Goal: Transaction & Acquisition: Download file/media

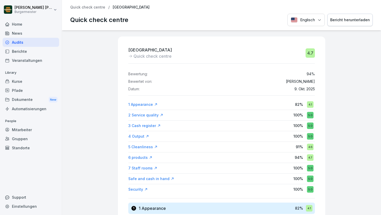
click at [78, 8] on p "Quick check centre" at bounding box center [87, 7] width 35 height 4
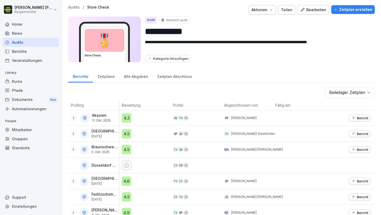
click at [366, 118] on p "Bericht" at bounding box center [362, 118] width 11 height 4
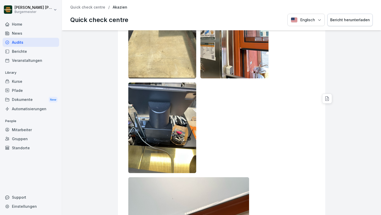
scroll to position [1797, 0]
click at [182, 126] on img at bounding box center [162, 128] width 68 height 91
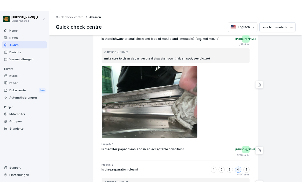
scroll to position [2586, 0]
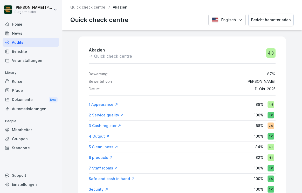
click at [83, 9] on p "Quick check centre" at bounding box center [87, 7] width 35 height 4
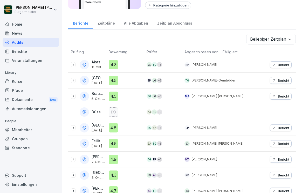
scroll to position [53, 0]
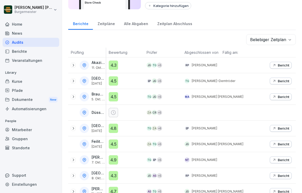
click at [279, 65] on p "Bericht" at bounding box center [283, 65] width 11 height 4
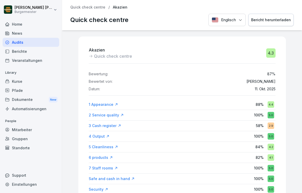
click at [277, 22] on div "Bericht herunterladen" at bounding box center [271, 20] width 40 height 6
